Goal: Information Seeking & Learning: Check status

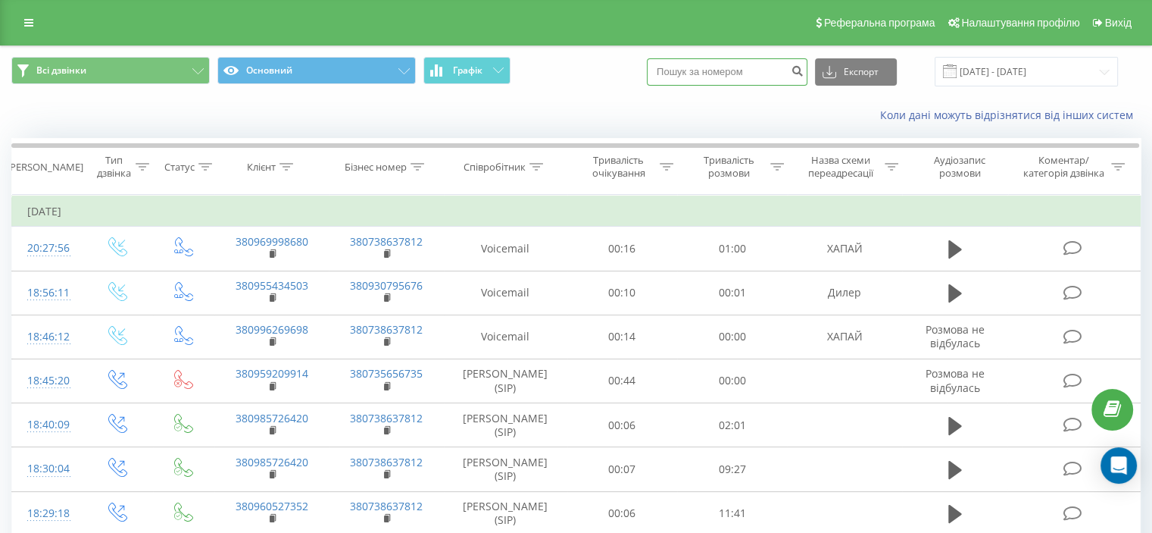
click at [732, 72] on input at bounding box center [727, 71] width 161 height 27
paste input "0980180669"
type input "0980180669"
click at [804, 73] on icon "submit" at bounding box center [797, 68] width 13 height 9
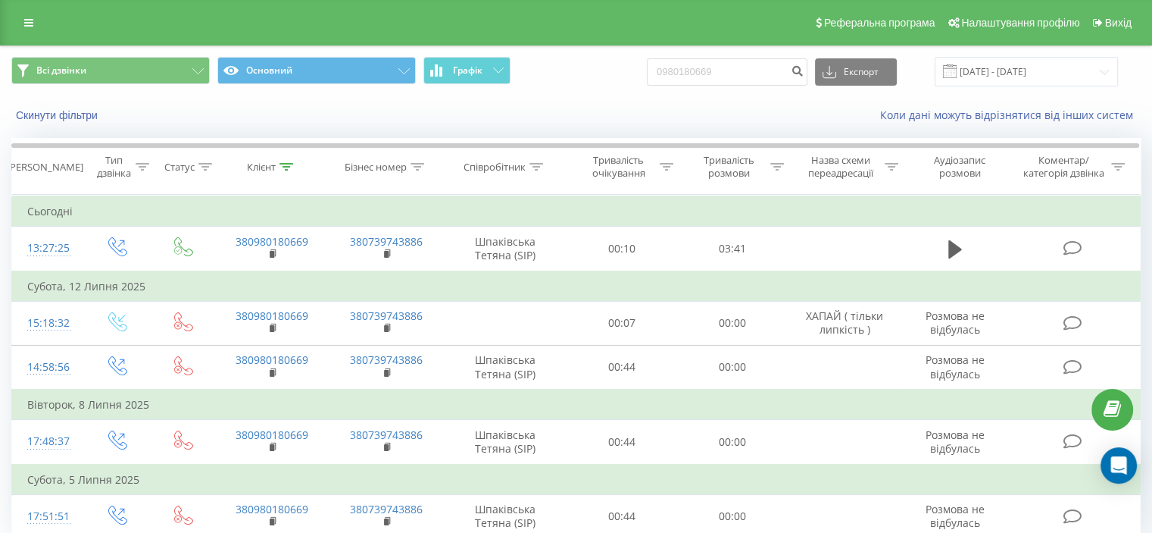
click at [0, 300] on div "Всі дзвінки Основний Графік 0980180669 Експорт .csv .xls .xlsx [DATE] - [DATE] …" at bounding box center [576, 320] width 1152 height 550
click at [0, 265] on div "Всі дзвінки Основний Графік 0980180669 Експорт .csv .xls .xlsx [DATE] - [DATE] …" at bounding box center [576, 320] width 1152 height 550
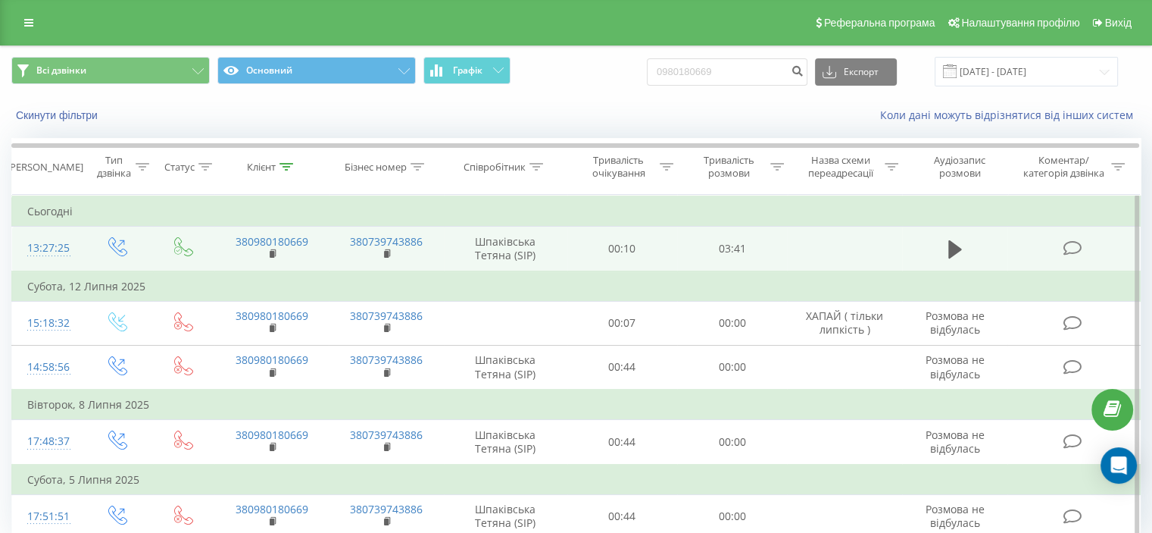
click at [1071, 244] on icon at bounding box center [1072, 248] width 19 height 16
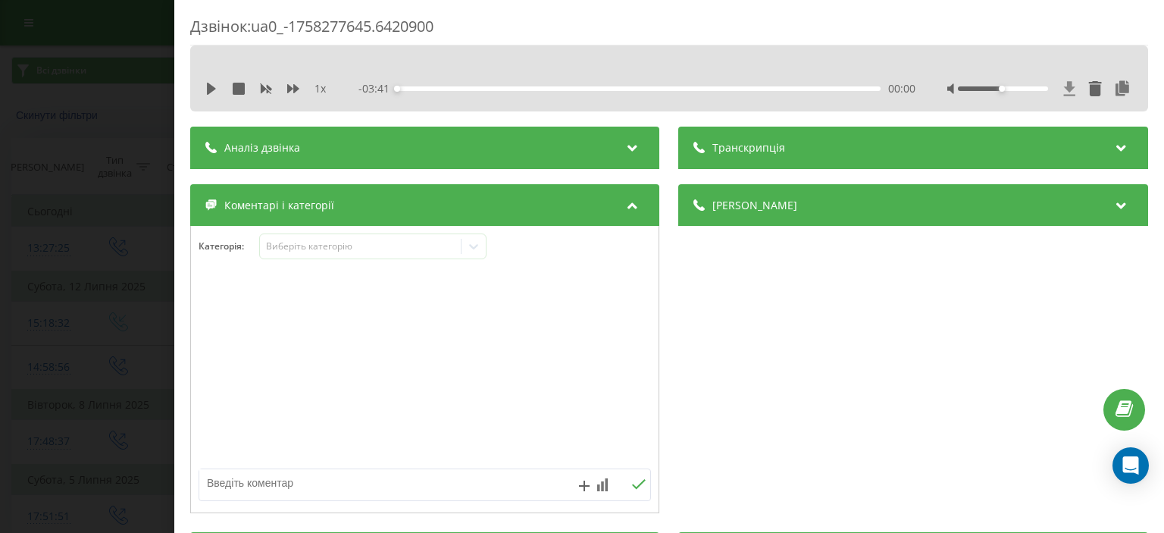
click at [1064, 85] on icon at bounding box center [1069, 88] width 11 height 14
click at [74, 295] on div "Дзвінок : ua0_-1758277645.6420900 1 x - 03:41 00:00 00:00 Транскрипція Для AI-а…" at bounding box center [582, 266] width 1164 height 533
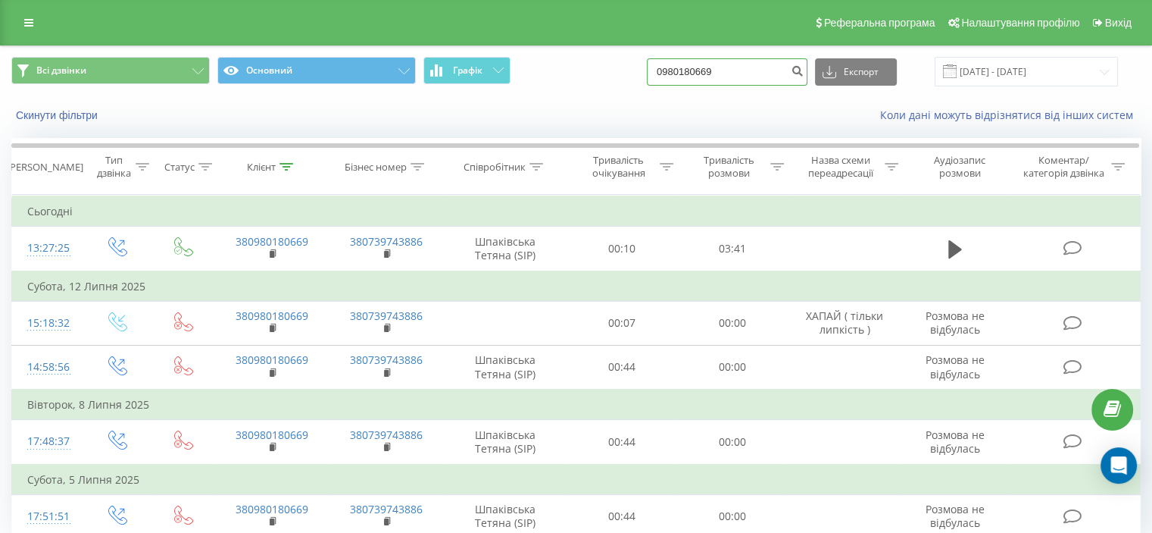
drag, startPoint x: 742, startPoint y: 76, endPoint x: 458, endPoint y: 115, distance: 286.8
click at [473, 108] on div "Всі дзвінки Основний Графік 0980180669 Експорт .csv .xls .xlsx 19.06.2025 - 19.…" at bounding box center [576, 89] width 1151 height 87
